Goal: Information Seeking & Learning: Learn about a topic

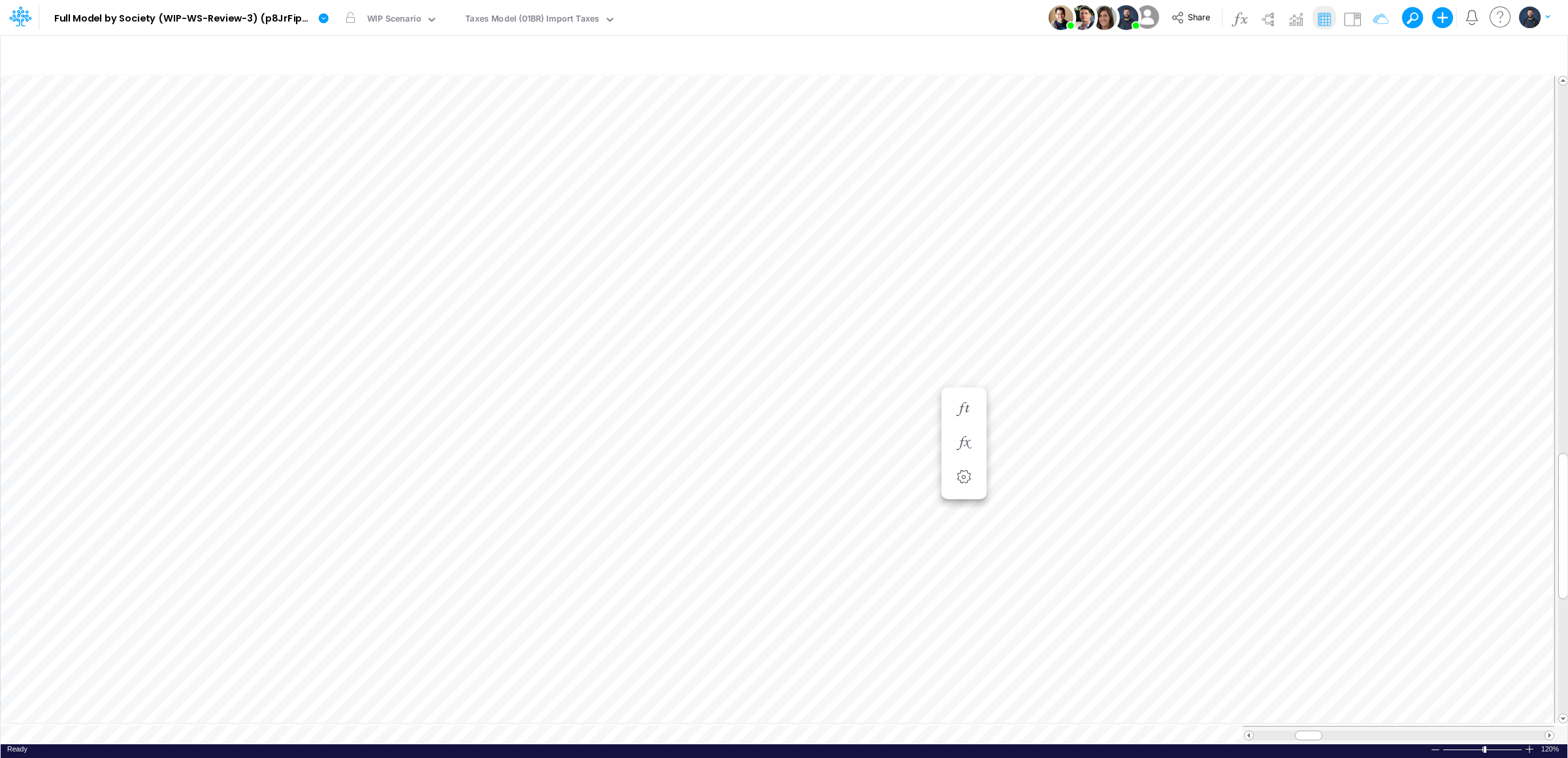
scroll to position [0, 1]
click at [328, 17] on icon at bounding box center [323, 18] width 12 height 12
click at [376, 136] on button "View model info" at bounding box center [389, 136] width 140 height 21
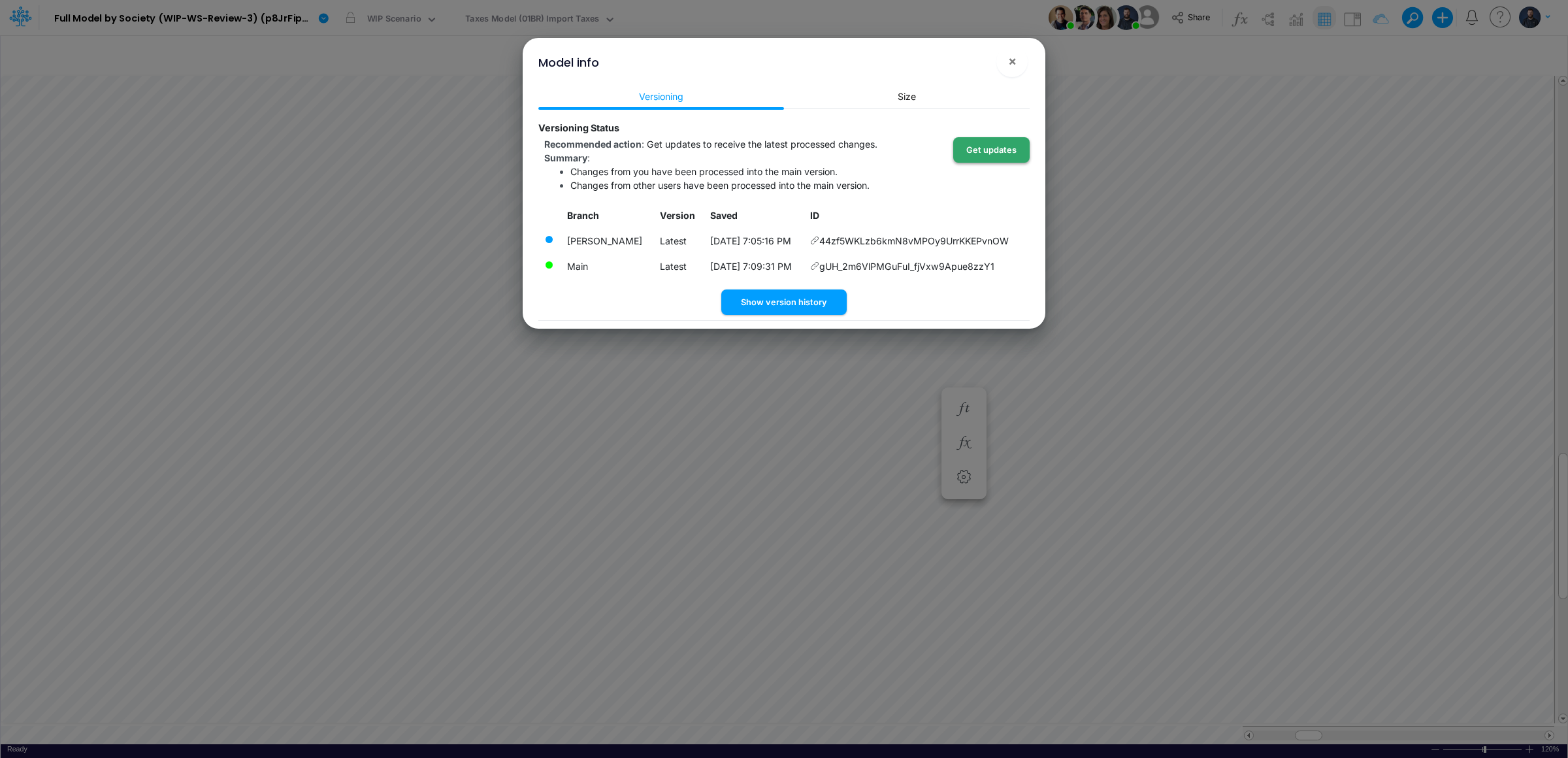
click at [1007, 147] on button "Get updates" at bounding box center [992, 149] width 77 height 25
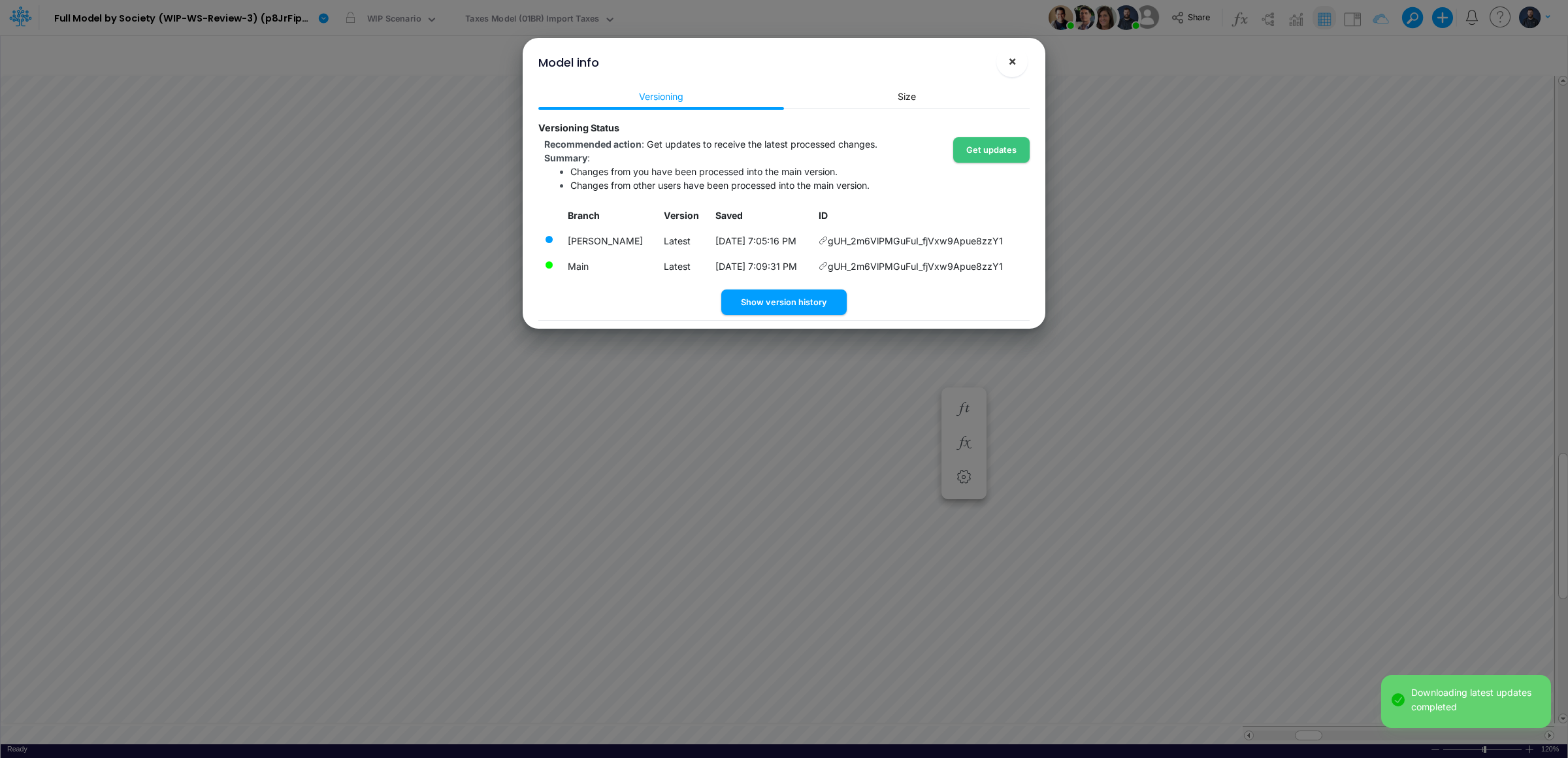
click at [1013, 69] on button "×" at bounding box center [1012, 62] width 31 height 31
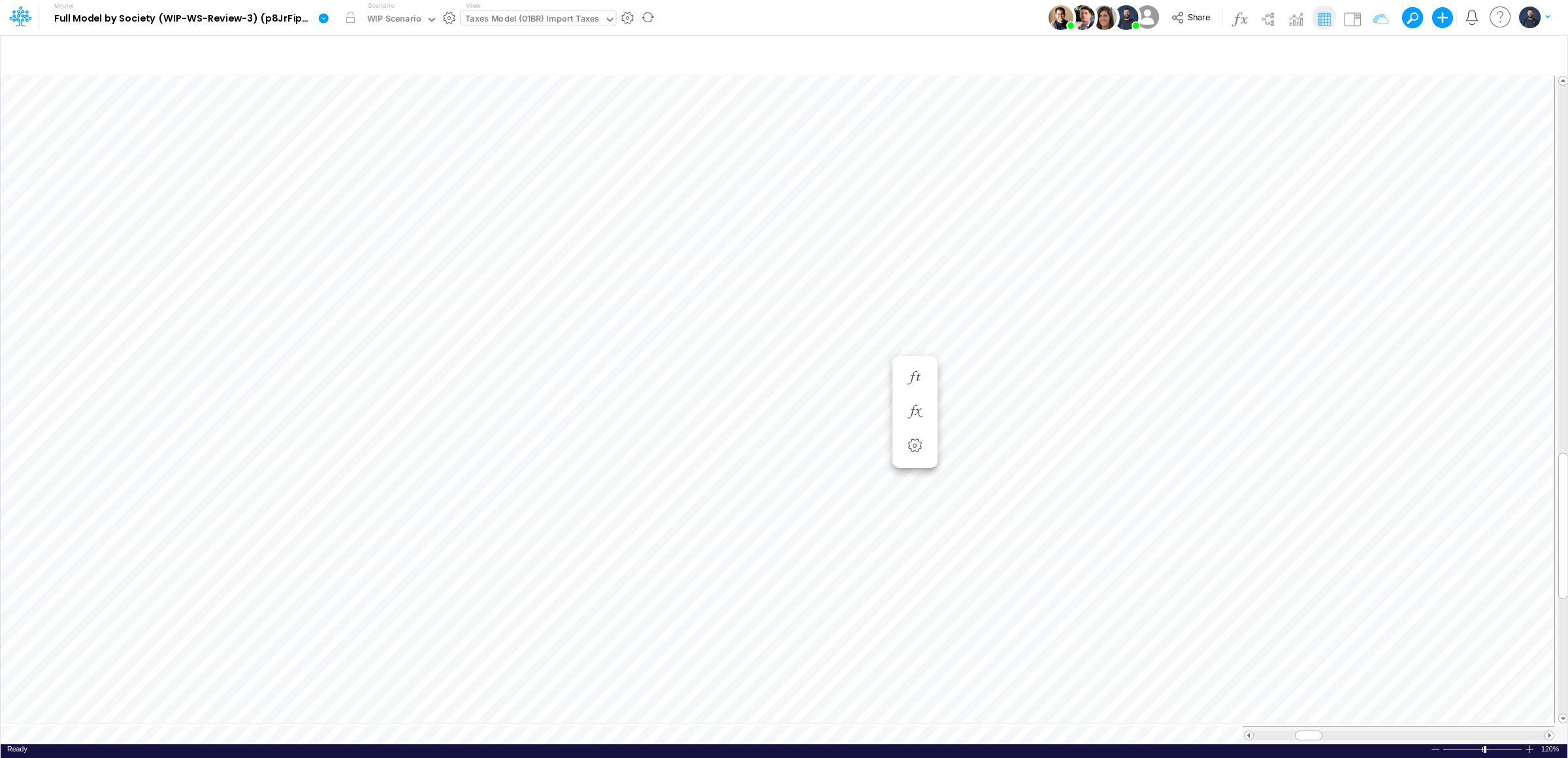
click at [500, 10] on div "Taxes Model (01BR) Import Taxes" at bounding box center [532, 20] width 144 height 20
type input "fs"
click at [1529, 744] on div at bounding box center [1529, 749] width 10 height 10
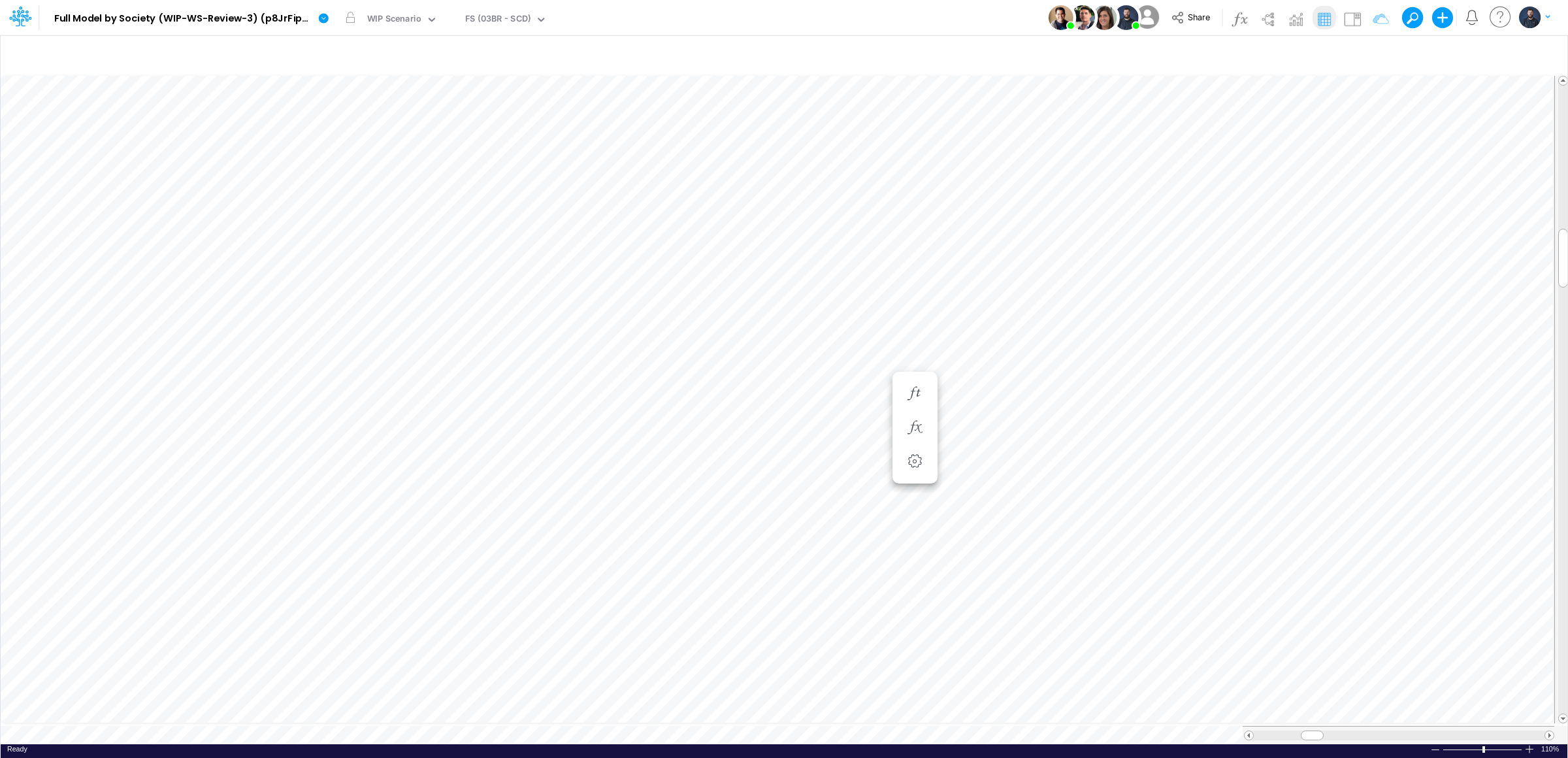
click at [1529, 744] on div at bounding box center [1529, 749] width 10 height 10
click at [519, 18] on div "Taxes Model (01BR) Import Taxes" at bounding box center [532, 20] width 134 height 15
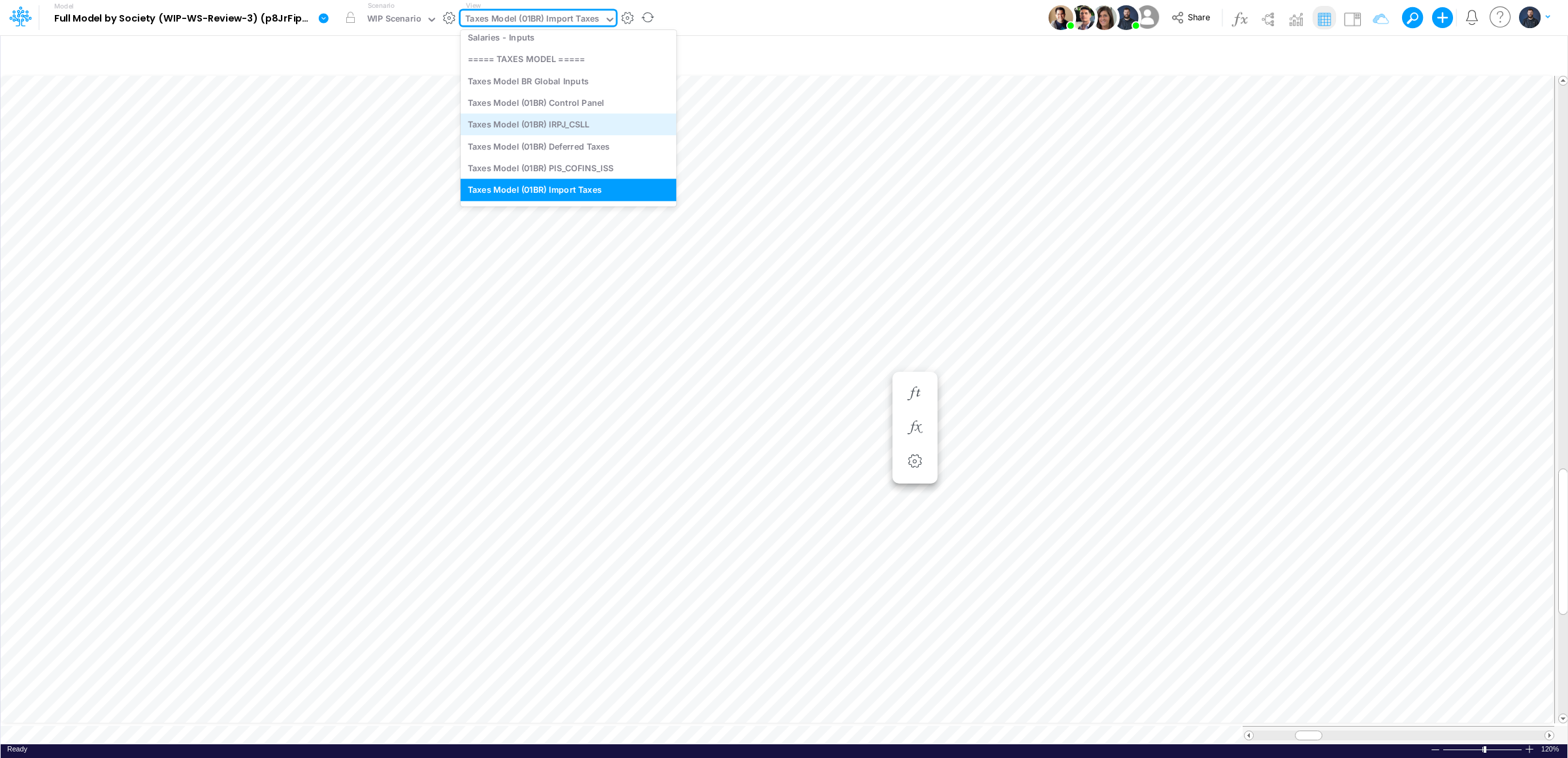
click at [602, 127] on div "Taxes Model (01BR) IRPJ_CSLL" at bounding box center [568, 124] width 216 height 21
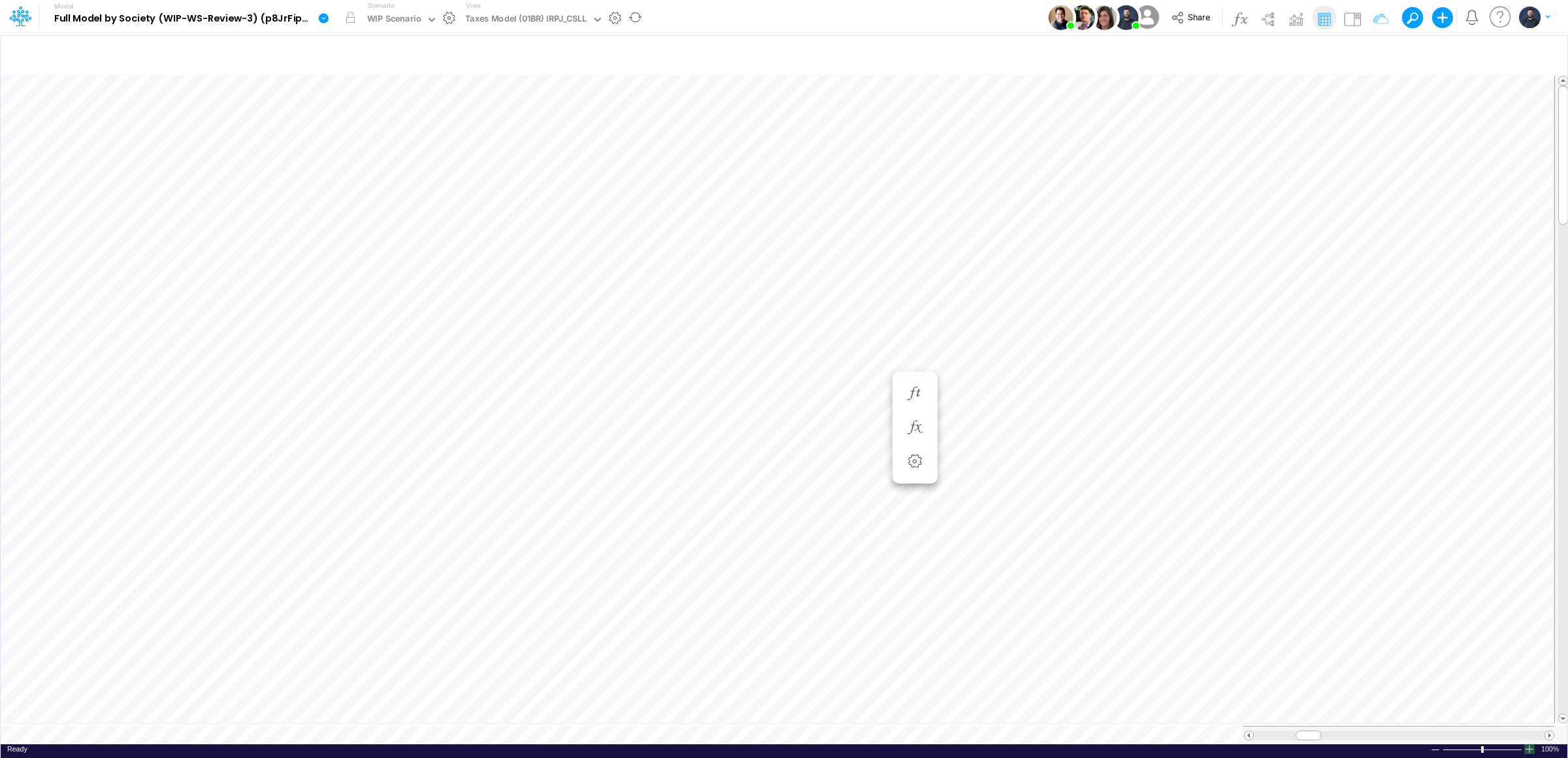
click at [1530, 747] on div at bounding box center [1529, 749] width 10 height 10
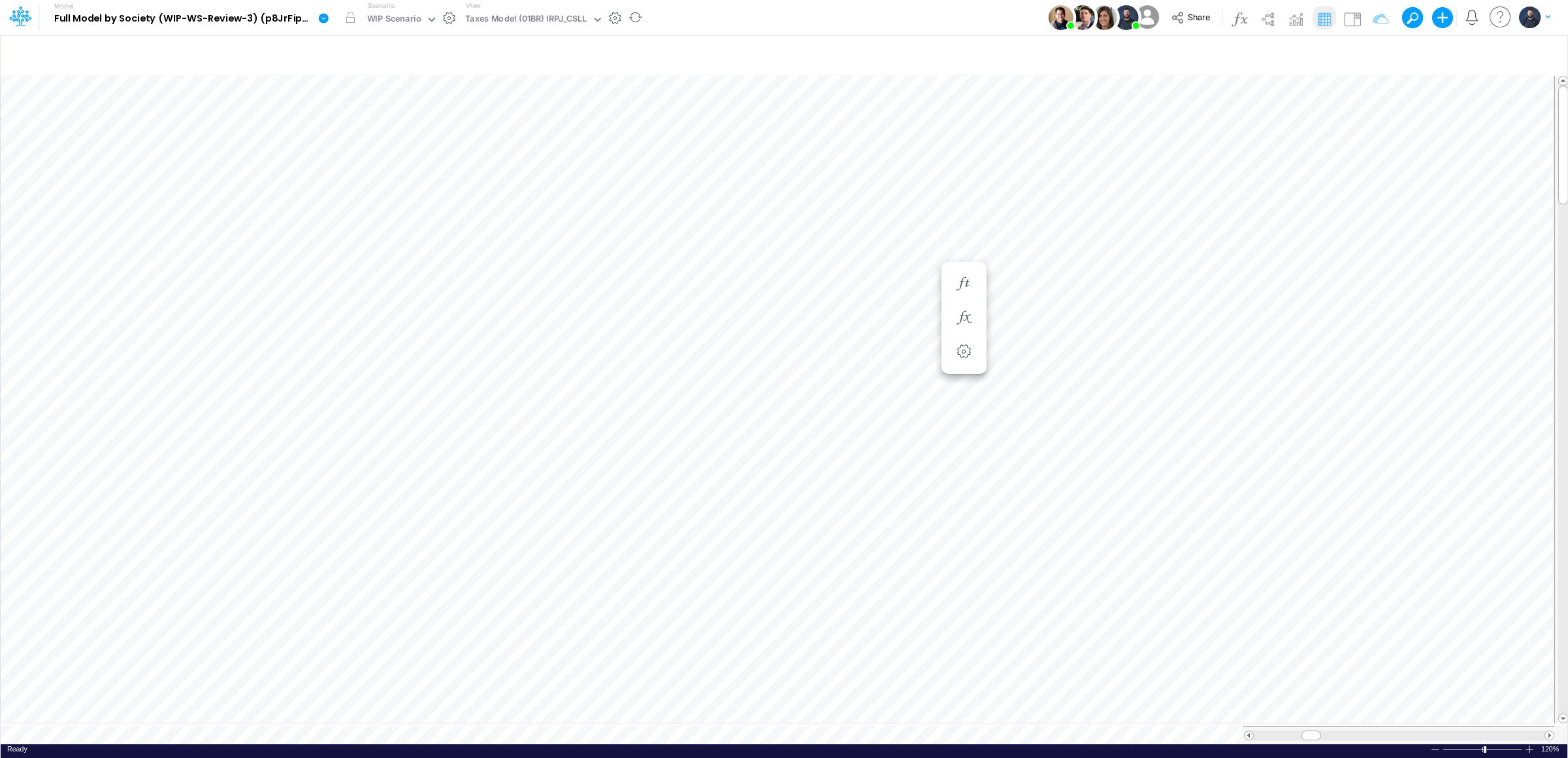
scroll to position [0, 1]
click at [556, 13] on div "Taxes Model (01BR) IRPJ_CSLL" at bounding box center [526, 20] width 122 height 15
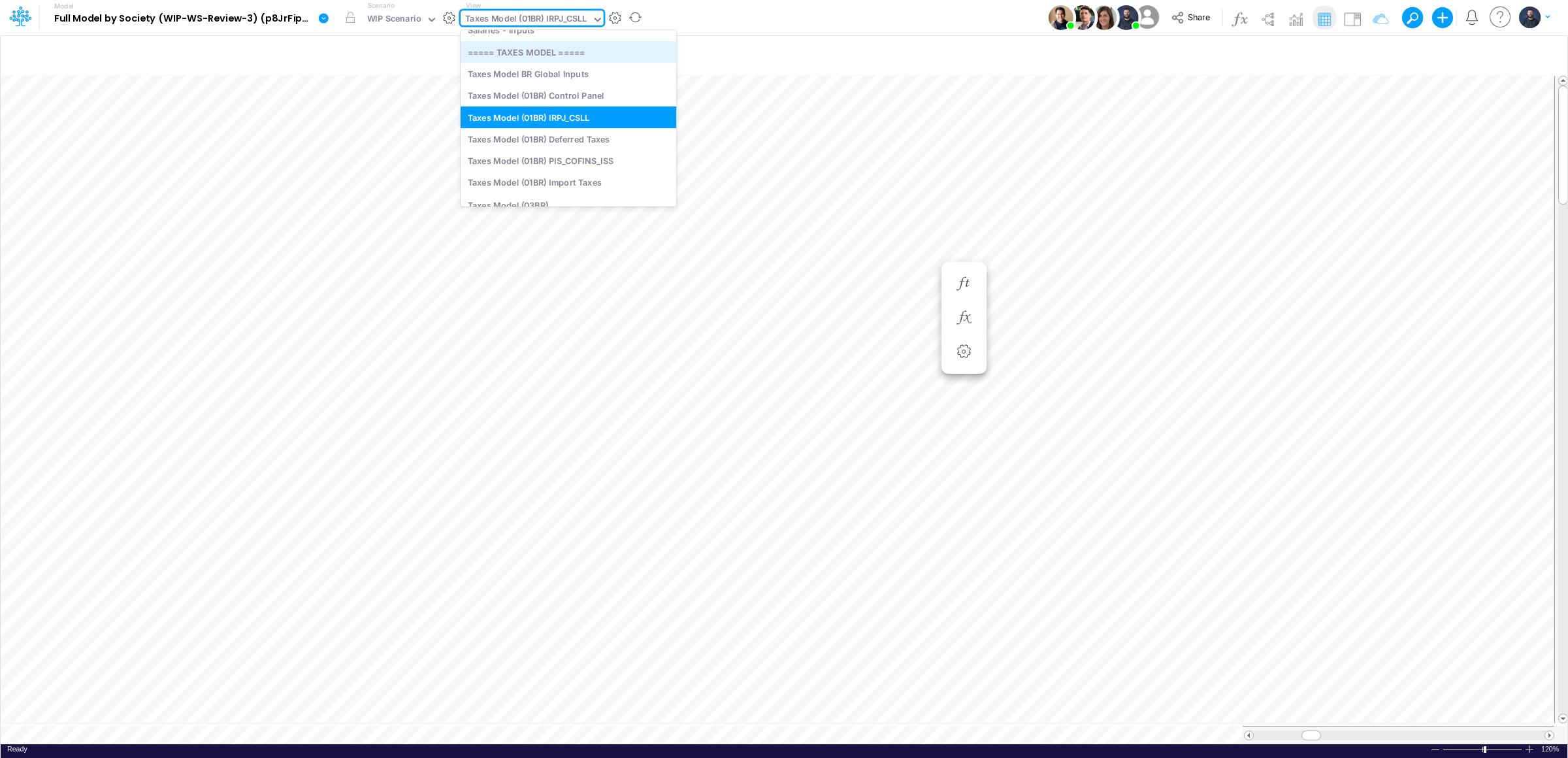
scroll to position [2690, 0]
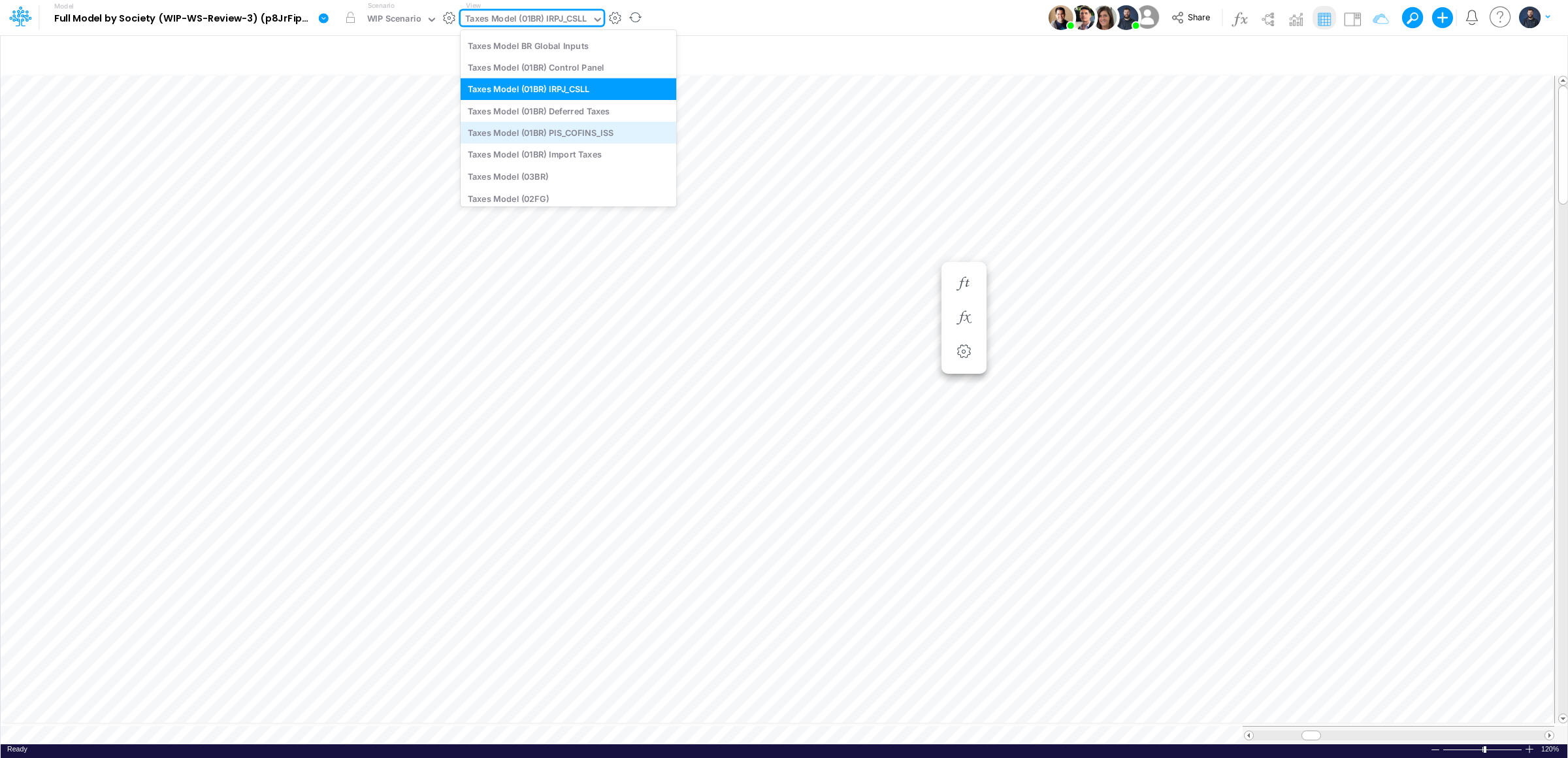
click at [591, 127] on div "Taxes Model (01BR) PIS_COFINS_ISS" at bounding box center [568, 132] width 216 height 21
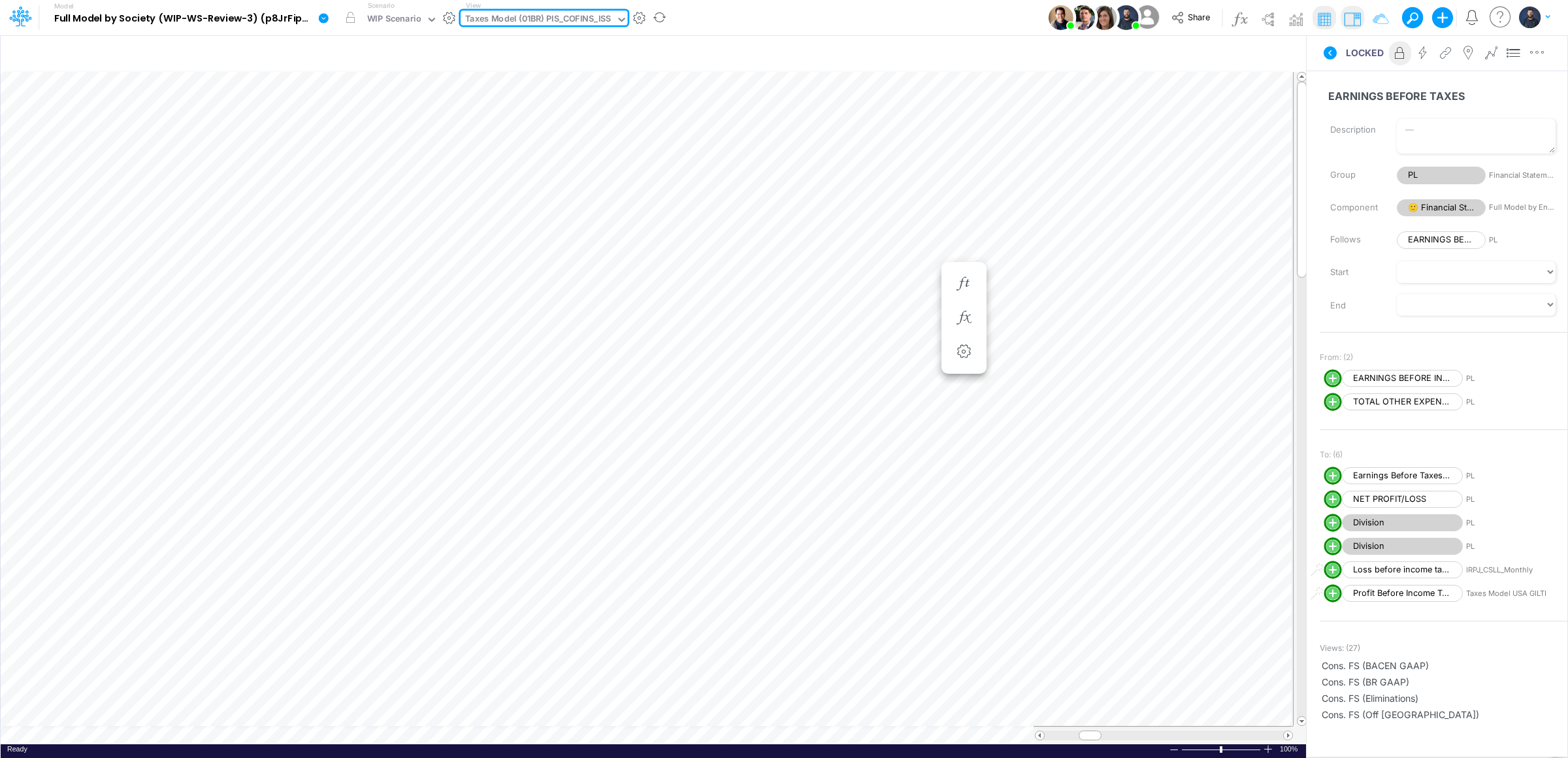
click at [1356, 15] on img at bounding box center [1352, 18] width 21 height 21
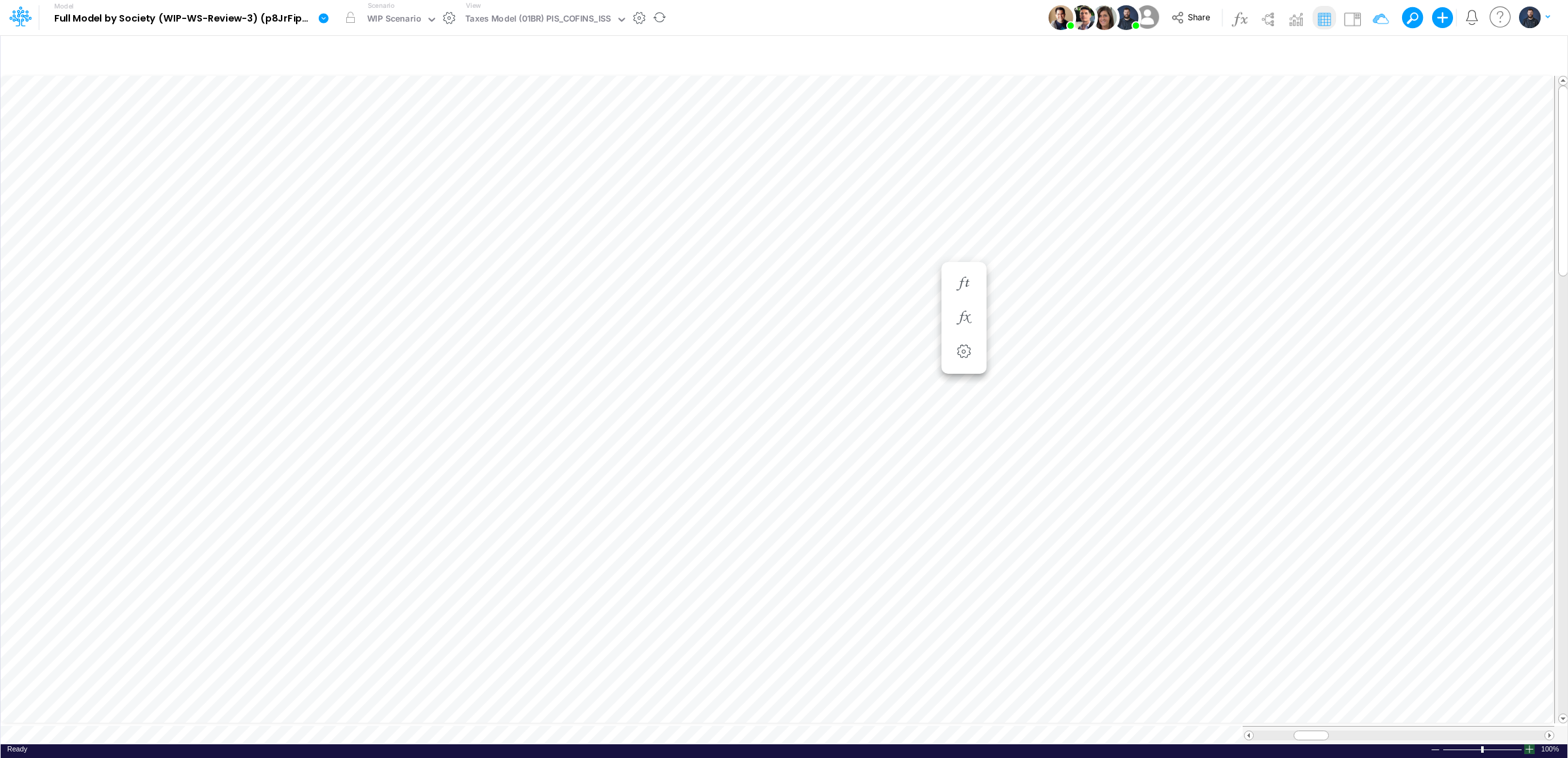
click at [1529, 744] on div at bounding box center [1529, 749] width 10 height 10
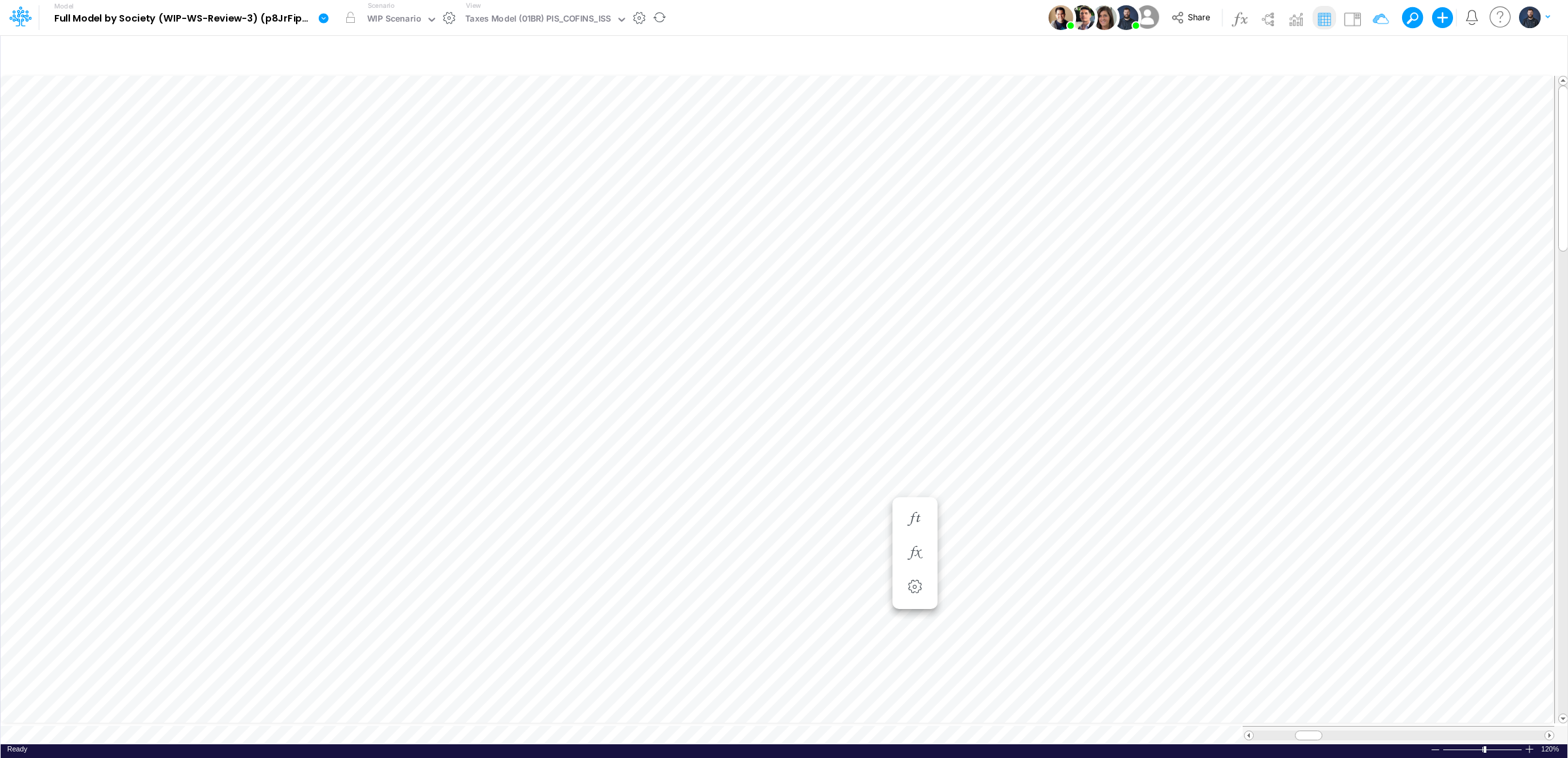
scroll to position [0, 1]
click at [915, 358] on icon "button" at bounding box center [914, 365] width 20 height 14
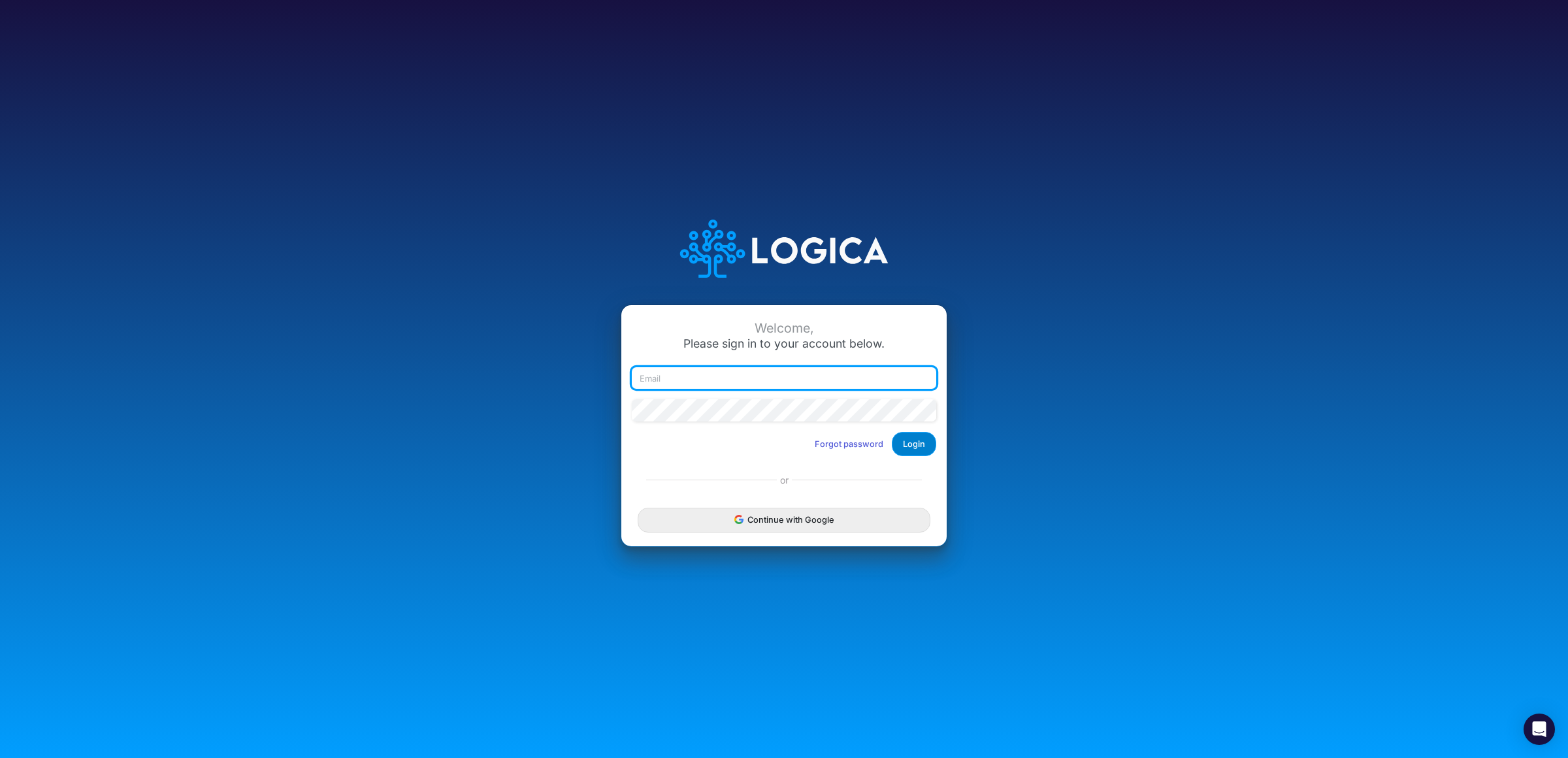
type input "[PERSON_NAME][EMAIL_ADDRESS][DOMAIN_NAME]"
click at [910, 444] on button "Login" at bounding box center [914, 444] width 44 height 24
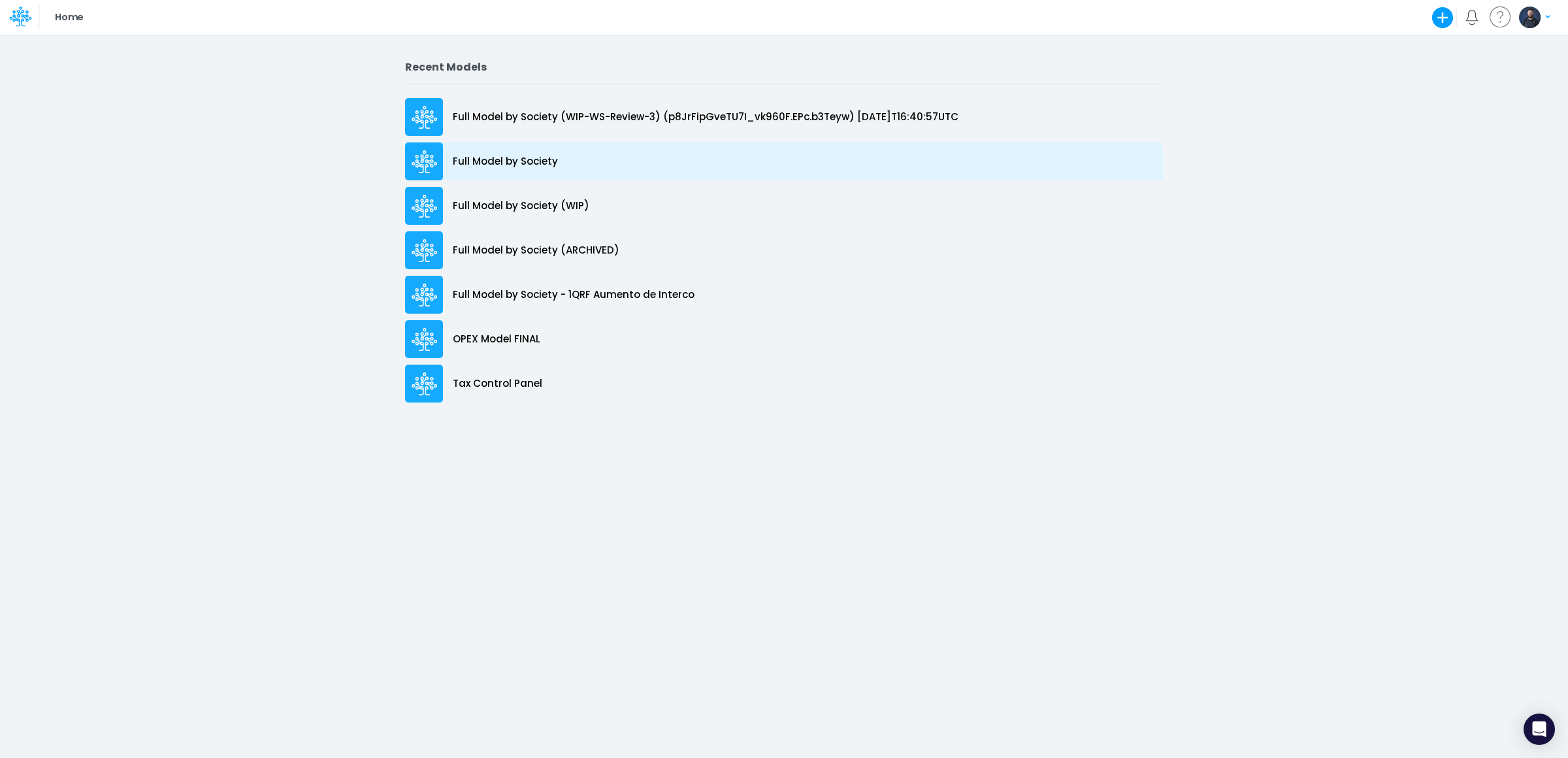
click at [501, 161] on p "Full Model by Society" at bounding box center [505, 162] width 105 height 15
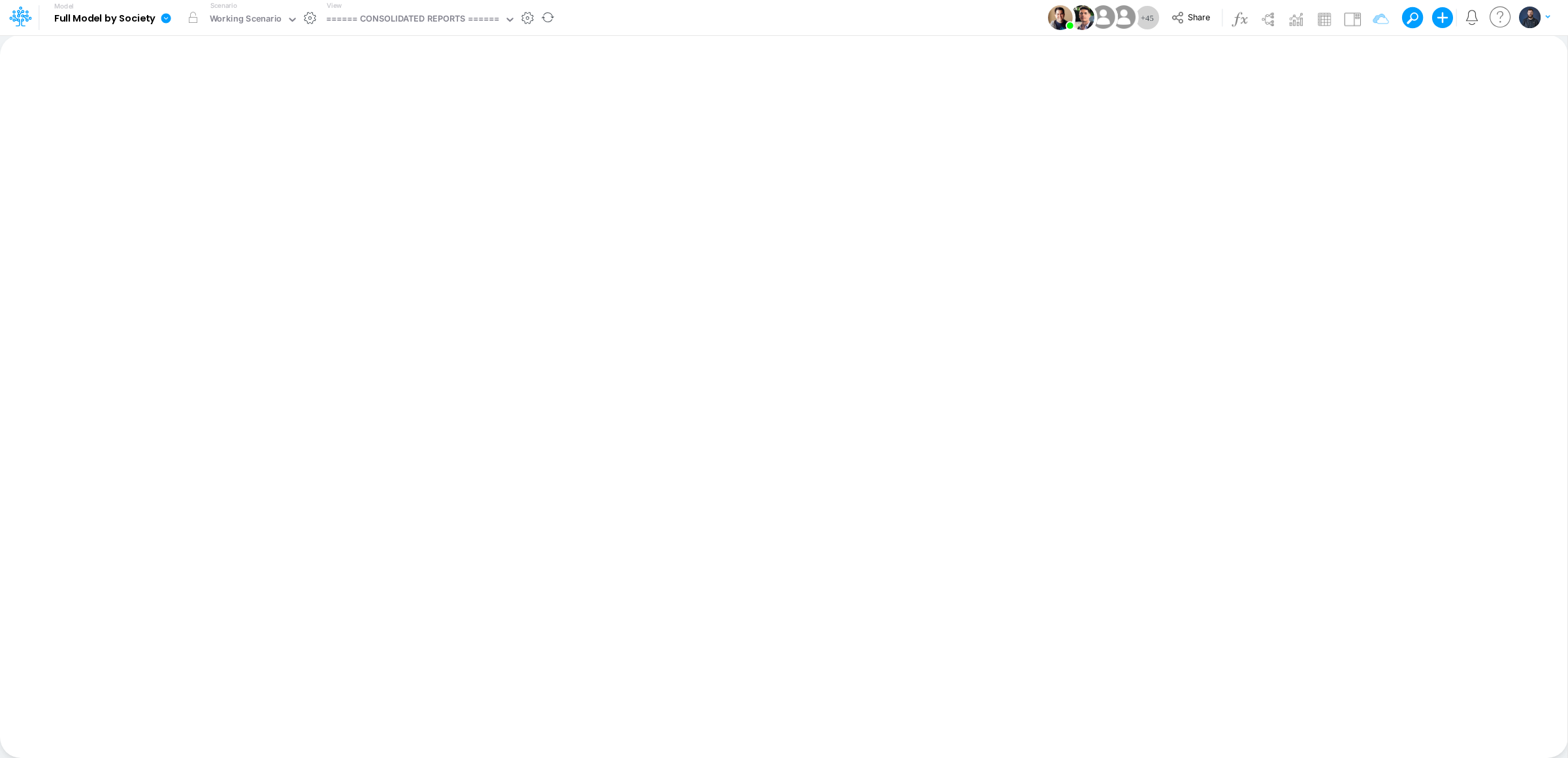
click at [452, 9] on div "View ====== CONSOLIDATED REPORTS ======" at bounding box center [419, 18] width 194 height 34
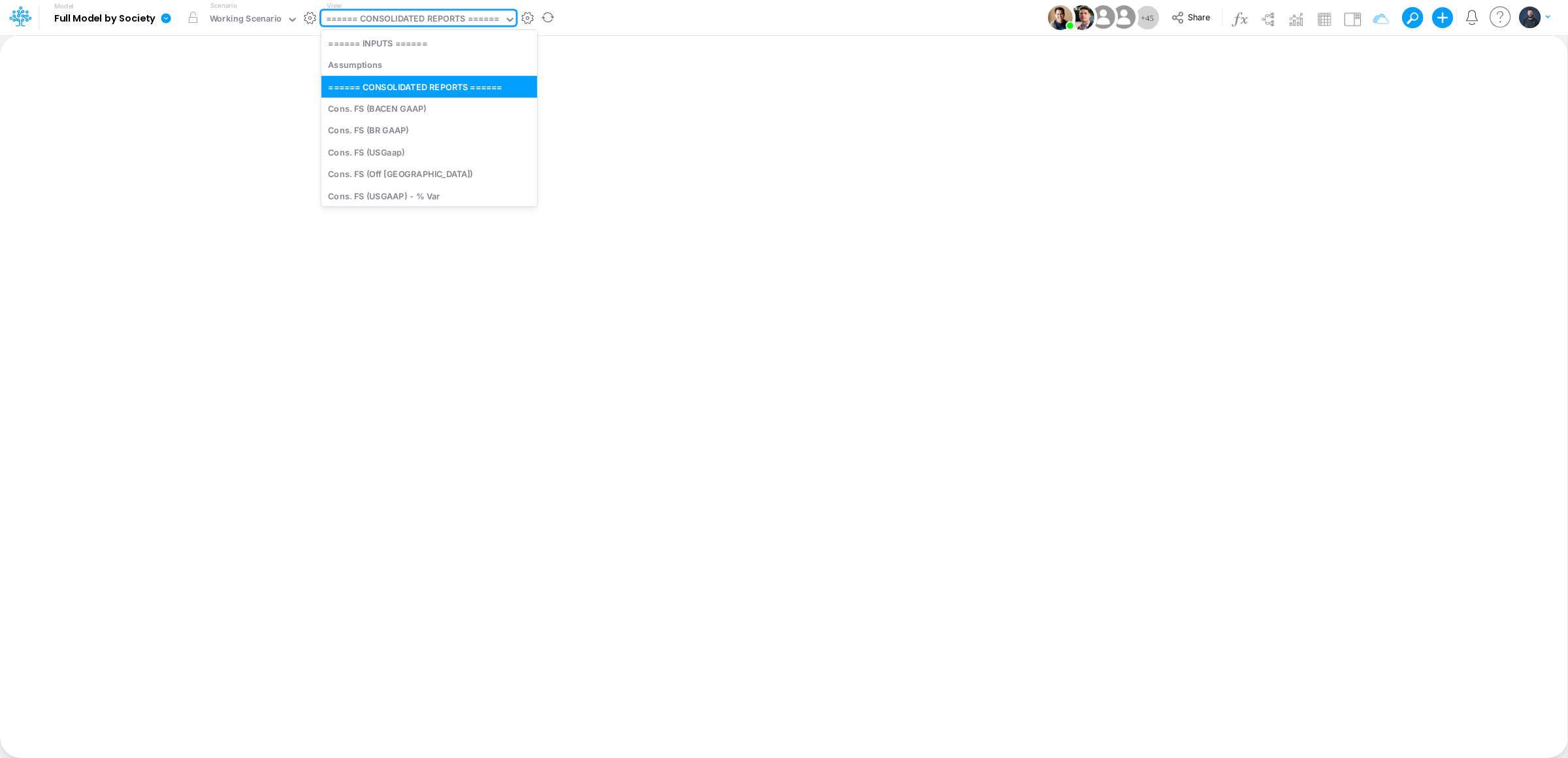
click at [452, 18] on div "====== CONSOLIDATED REPORTS ======" at bounding box center [412, 20] width 173 height 15
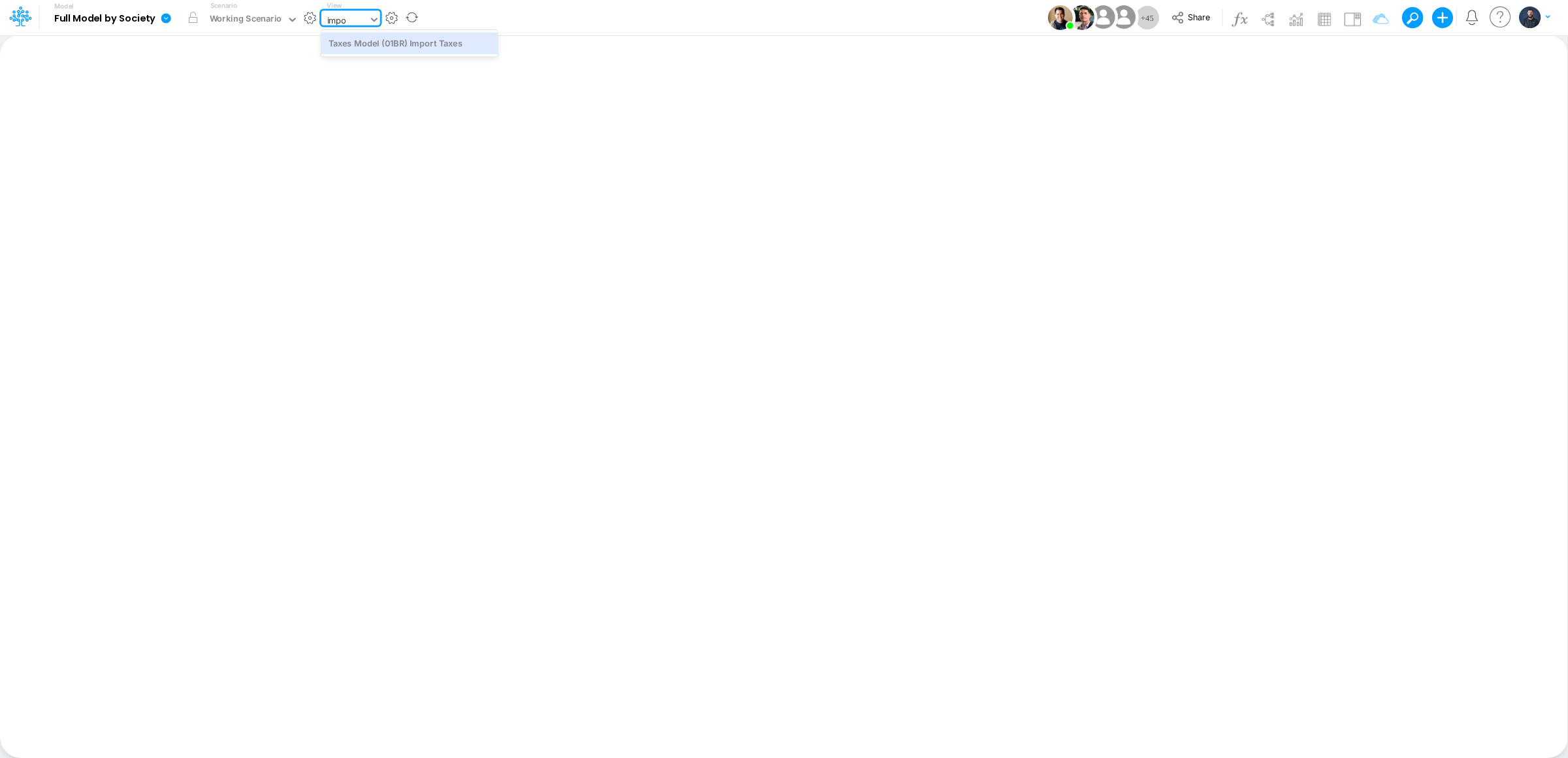
type input "impor"
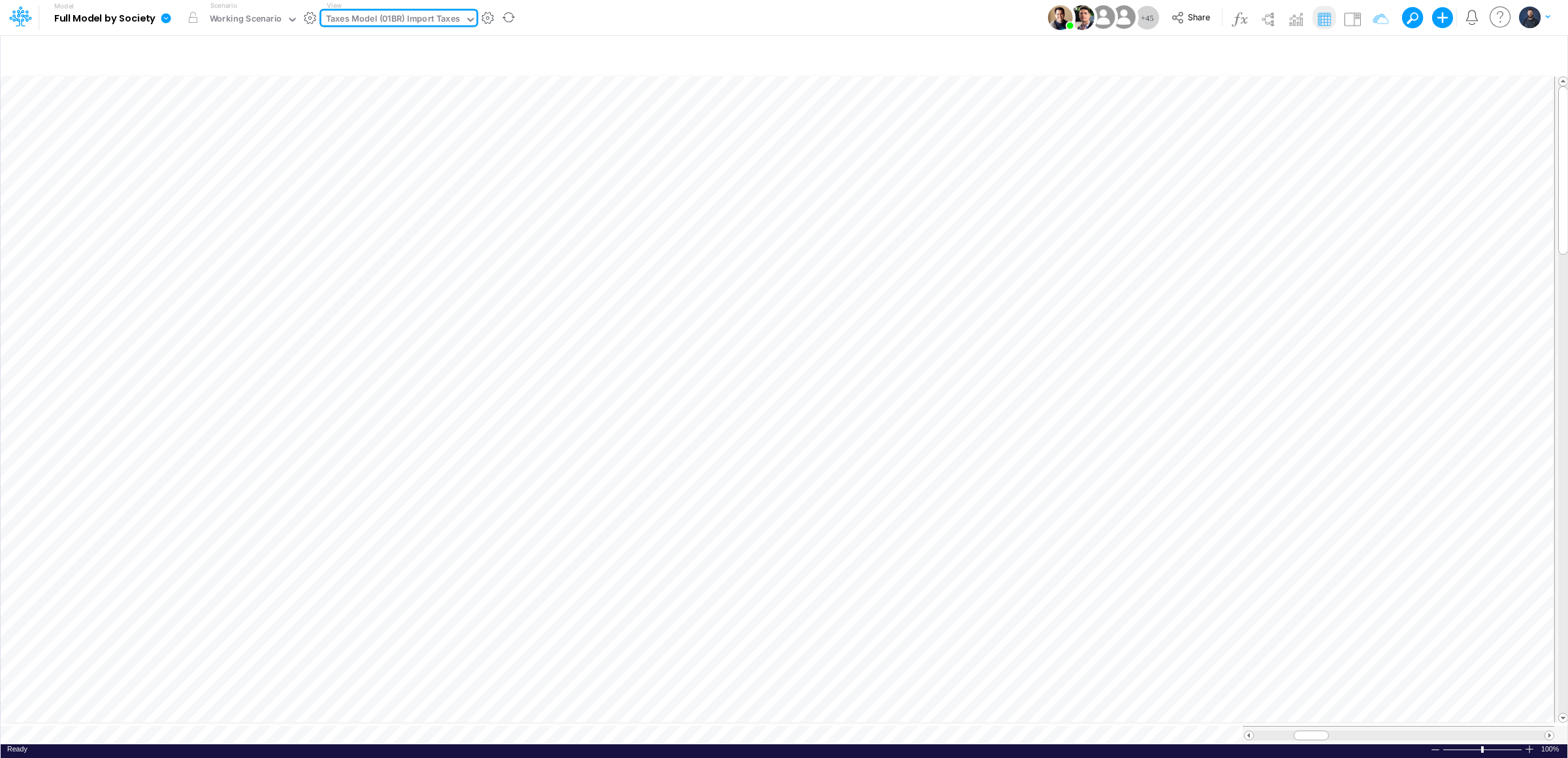
click at [467, 25] on div at bounding box center [470, 20] width 12 height 16
type input "fs"
click at [1530, 744] on div at bounding box center [1529, 749] width 10 height 10
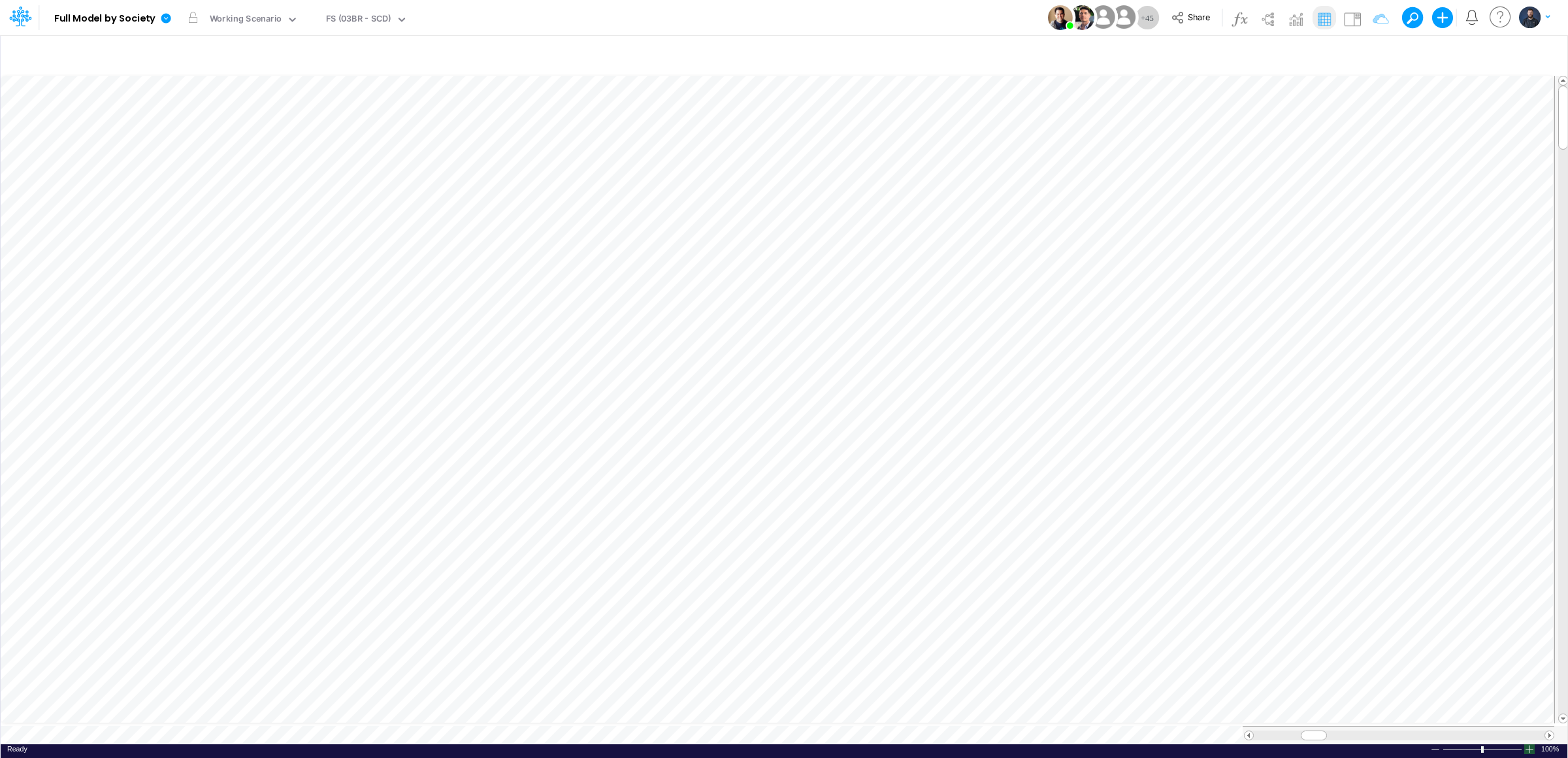
click at [1530, 744] on div at bounding box center [1529, 749] width 10 height 10
click at [400, 28] on div "Taxes Model (01BR) Import Taxes" at bounding box center [394, 20] width 144 height 20
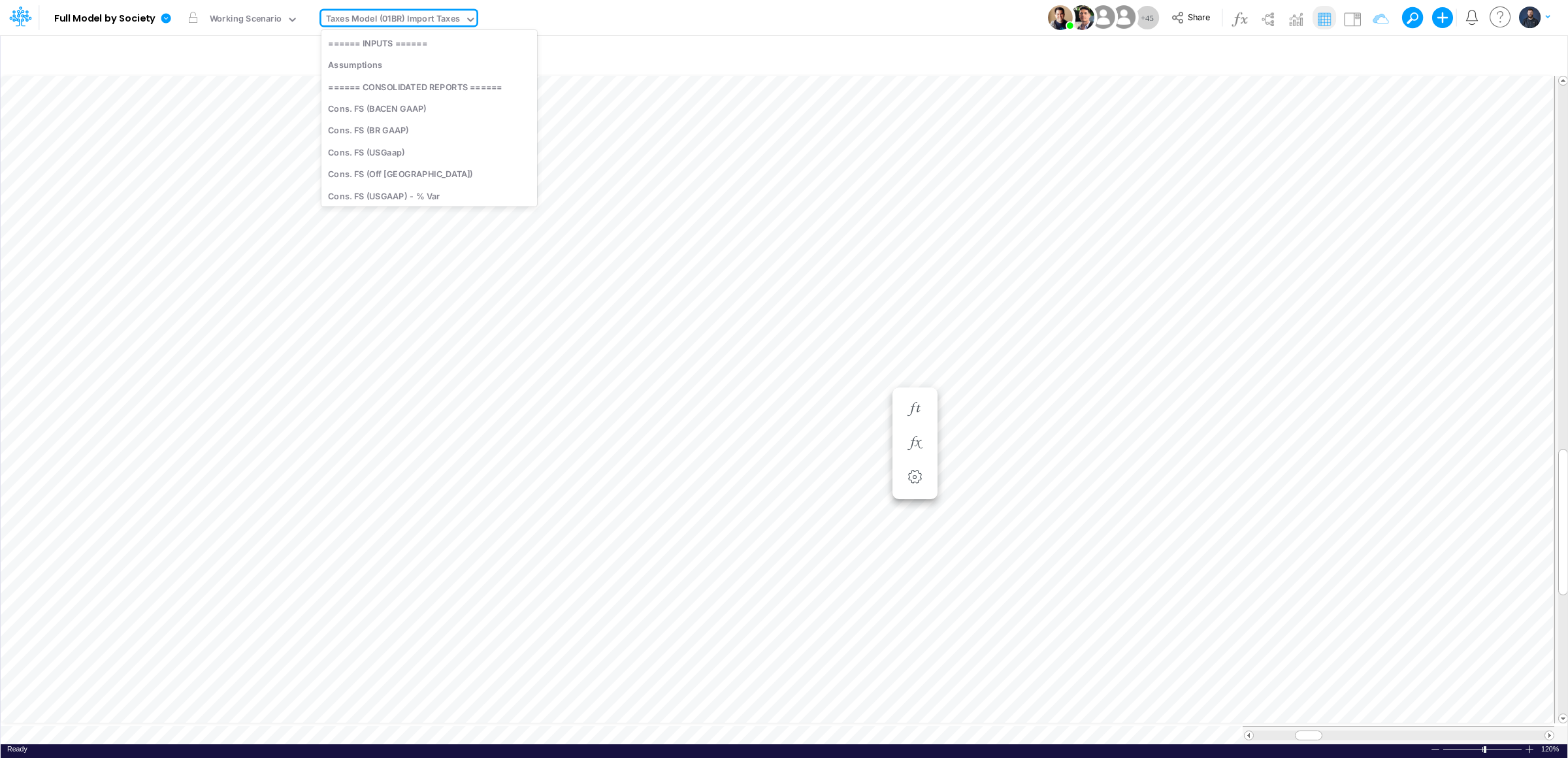
scroll to position [2651, 0]
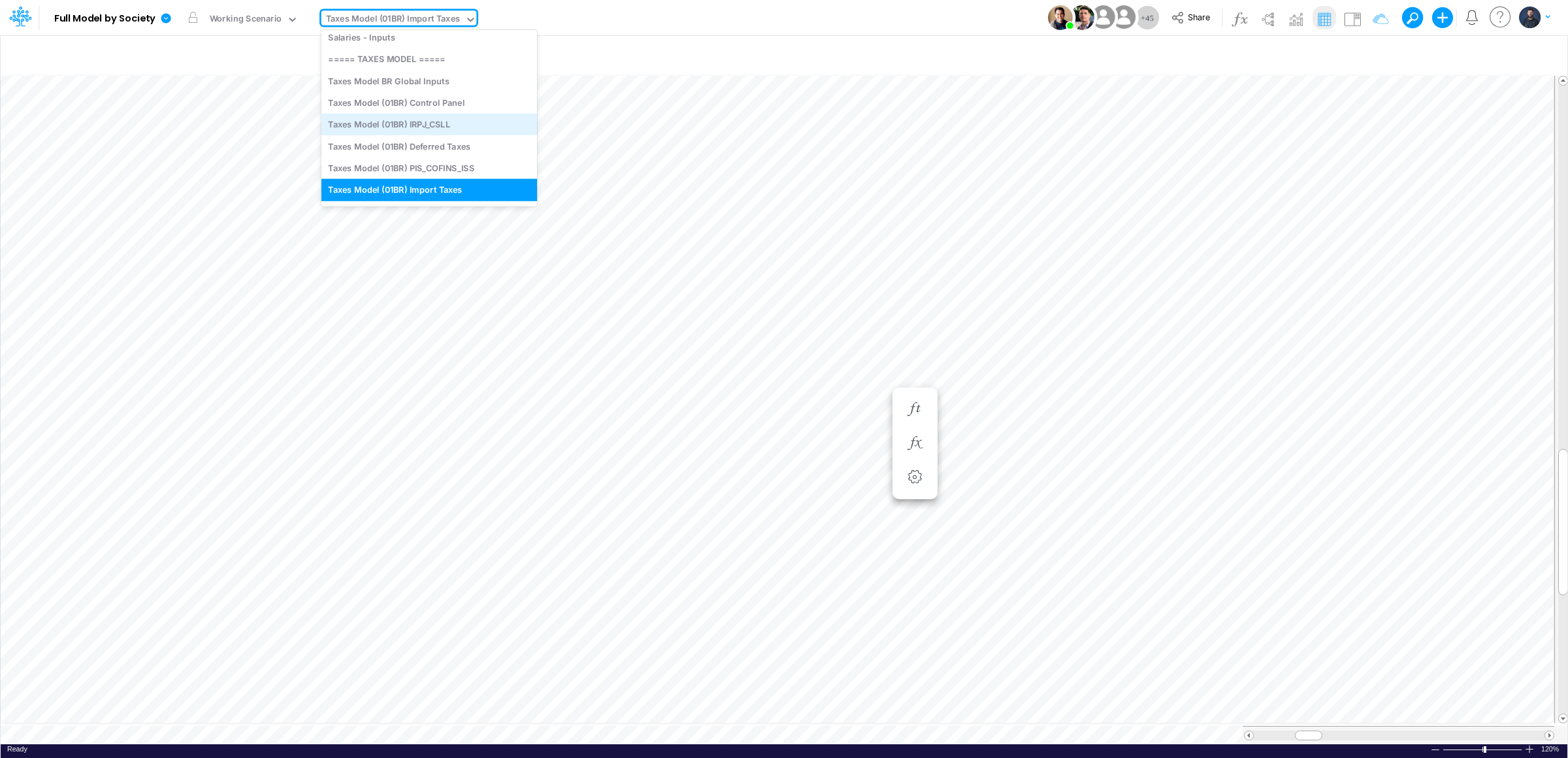
click at [449, 121] on div "Taxes Model (01BR) IRPJ_CSLL" at bounding box center [429, 124] width 216 height 21
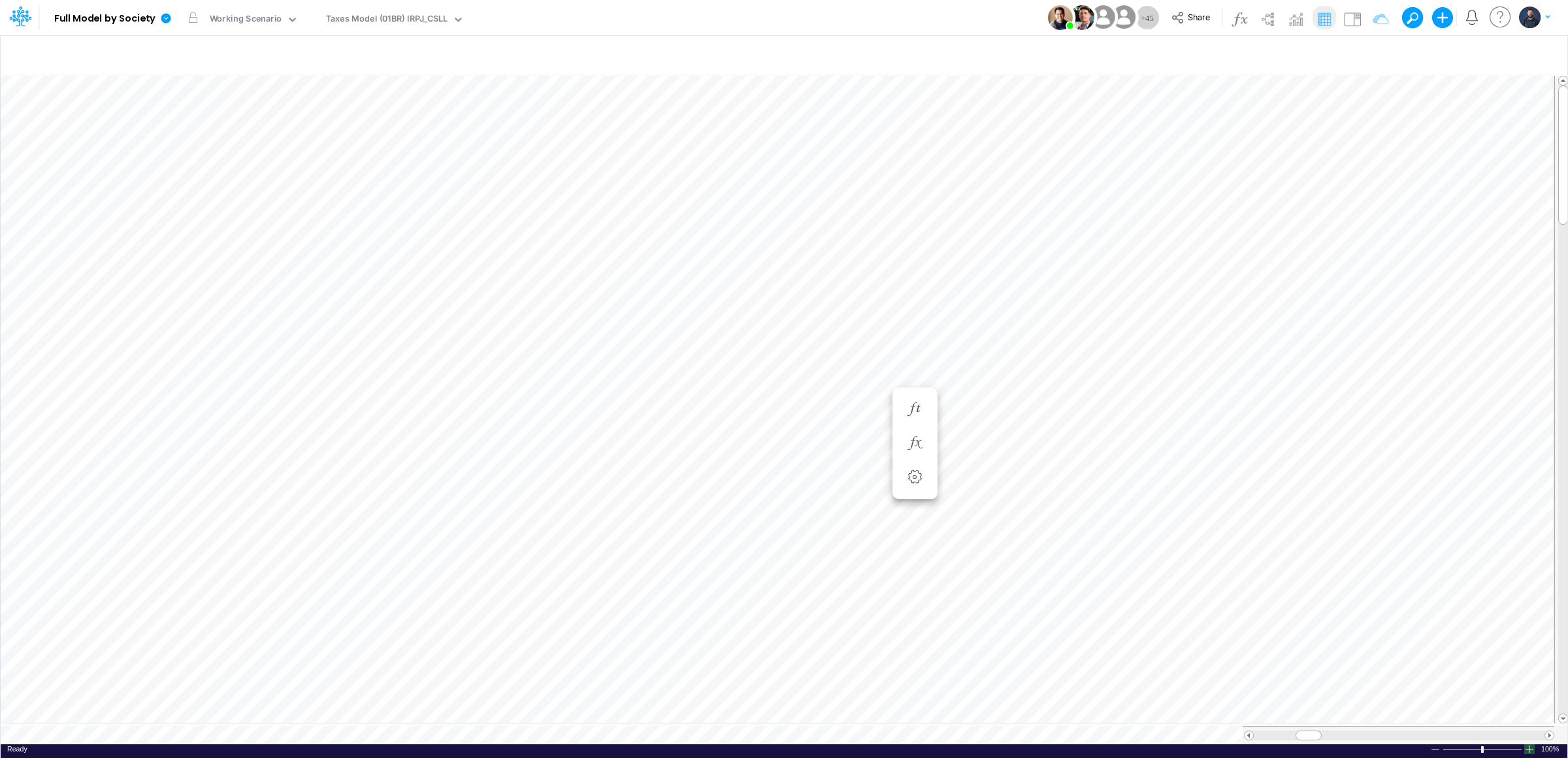
click at [1529, 744] on div at bounding box center [1529, 749] width 10 height 10
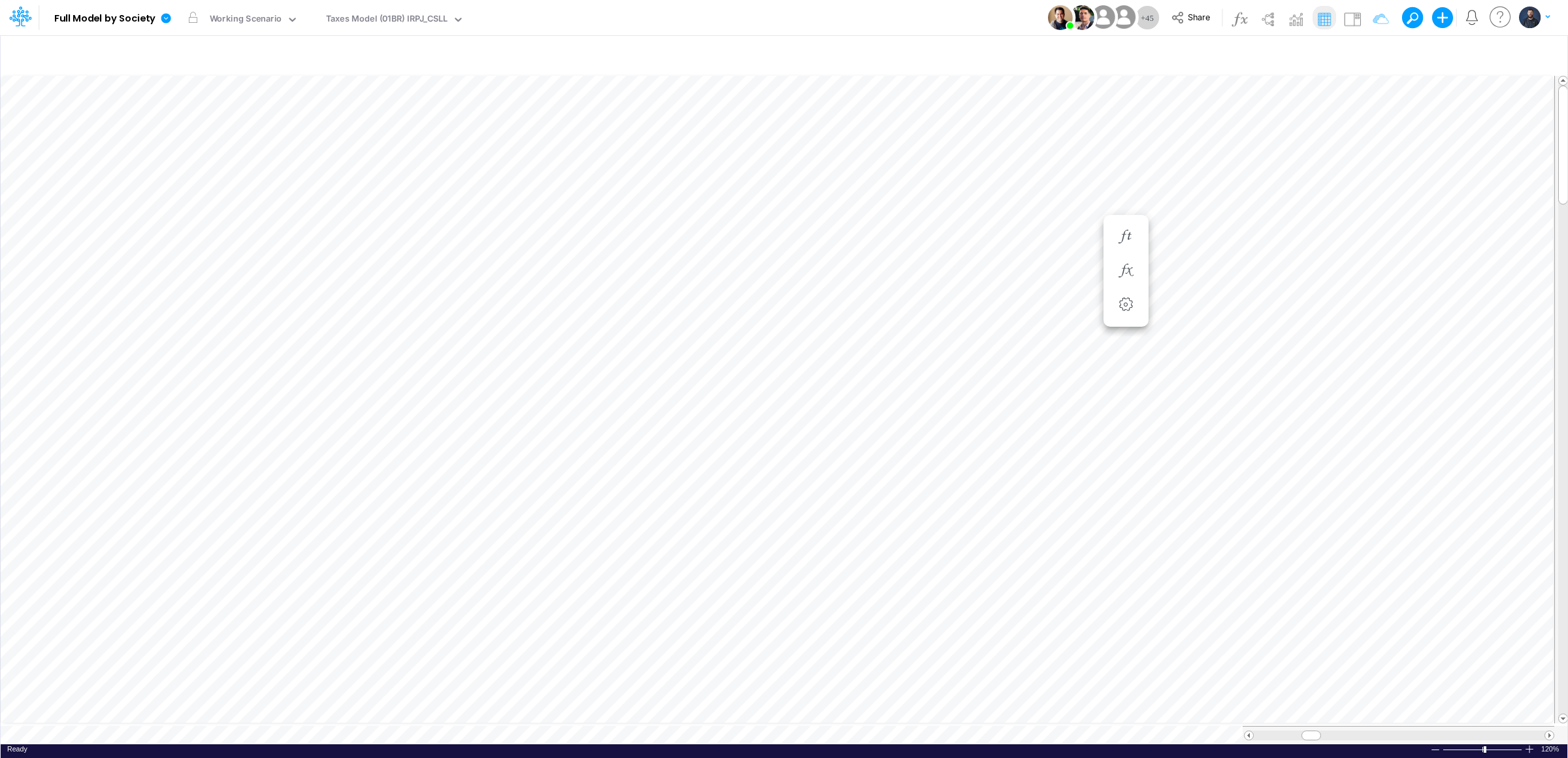
scroll to position [0, 1]
